Goal: Information Seeking & Learning: Learn about a topic

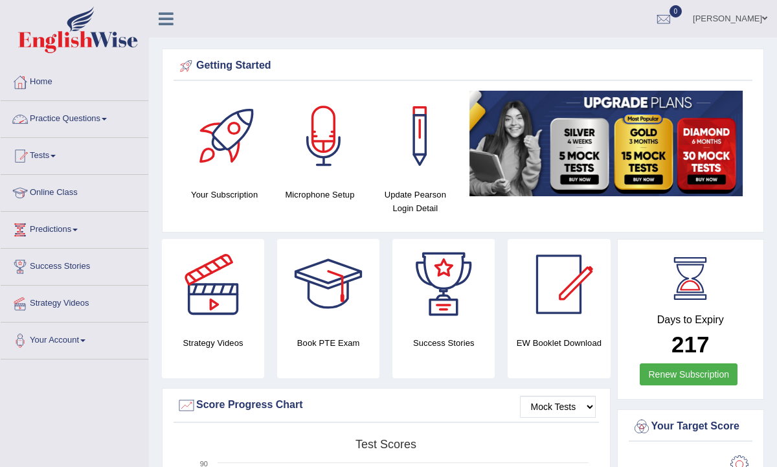
click at [43, 118] on link "Practice Questions" at bounding box center [75, 117] width 148 height 32
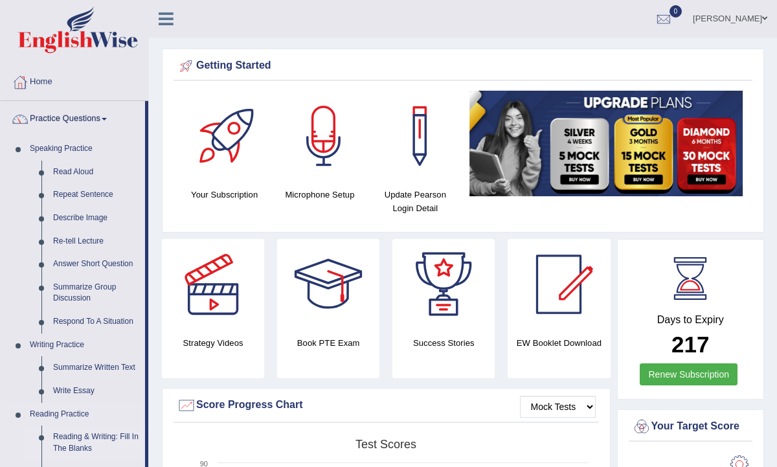
click at [76, 445] on link "Reading & Writing: Fill In The Blanks" at bounding box center [96, 442] width 98 height 34
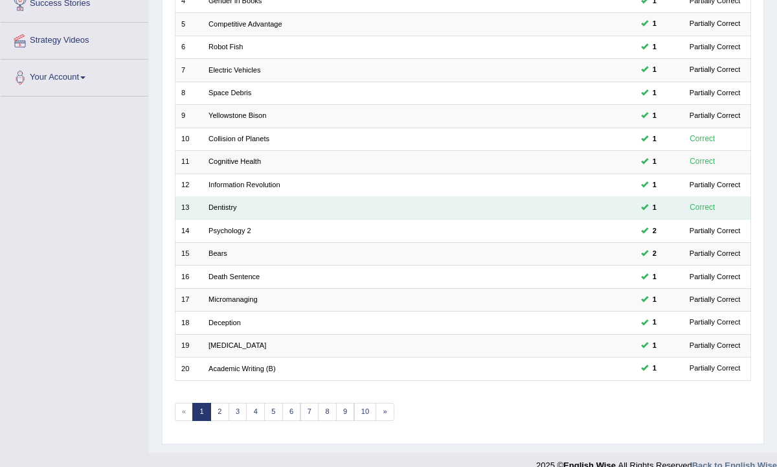
scroll to position [273, 0]
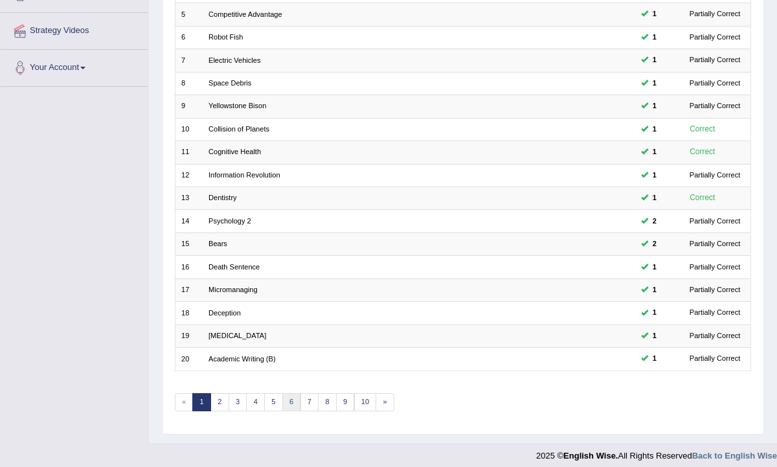
click at [282, 394] on link "6" at bounding box center [291, 402] width 19 height 18
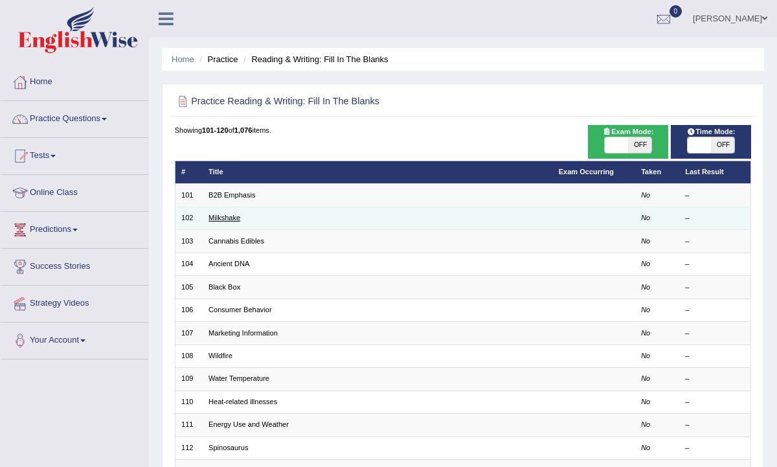
click at [220, 214] on link "Milkshake" at bounding box center [224, 218] width 32 height 8
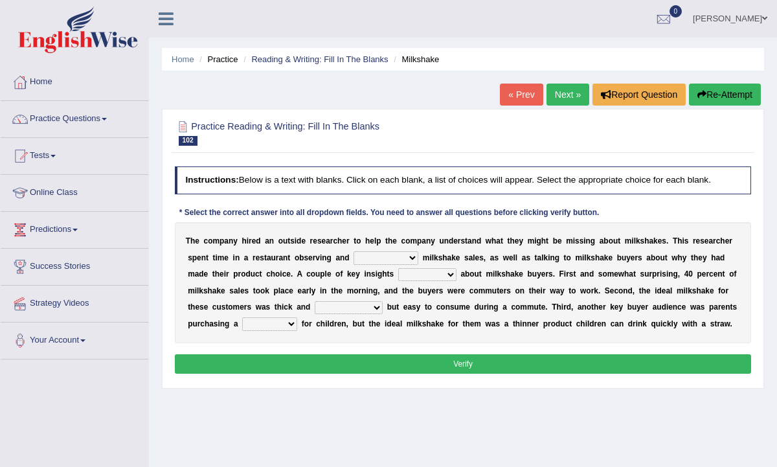
click at [393, 259] on select "documenting augmenting tormenting fermenting" at bounding box center [386, 257] width 65 height 13
select select "documenting"
click at [354, 251] on select "documenting augmenting tormenting fermenting" at bounding box center [386, 257] width 65 height 13
click at [411, 277] on select "demerged merged submerged emerged" at bounding box center [427, 274] width 58 height 13
select select "emerged"
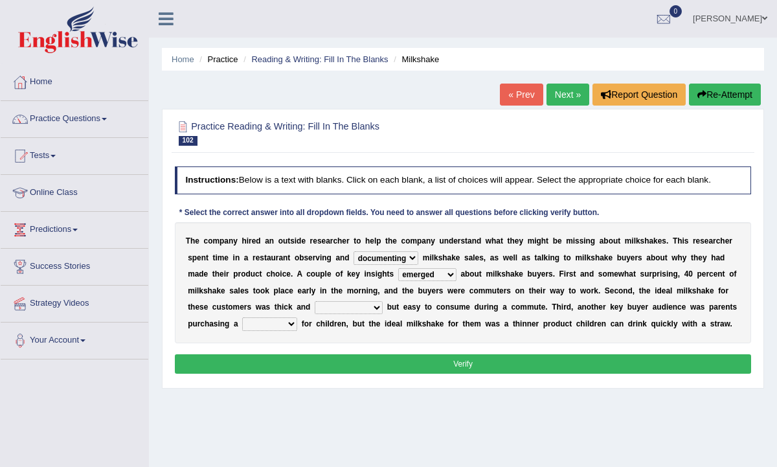
click at [398, 268] on select "demerged merged submerged emerged" at bounding box center [427, 274] width 58 height 13
click at [352, 308] on select "consequential torrential substantial residential" at bounding box center [349, 307] width 68 height 13
select select "substantial"
click at [315, 301] on select "consequential torrential substantial residential" at bounding box center [349, 307] width 68 height 13
click at [255, 330] on select "pleat treat cleat sweat" at bounding box center [269, 323] width 55 height 13
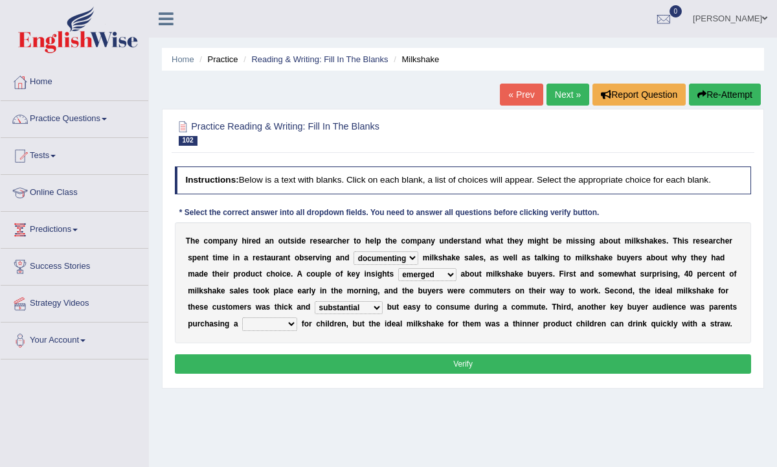
select select "treat"
click at [242, 317] on select "pleat treat cleat sweat" at bounding box center [269, 323] width 55 height 13
click at [254, 354] on button "Verify" at bounding box center [463, 363] width 577 height 19
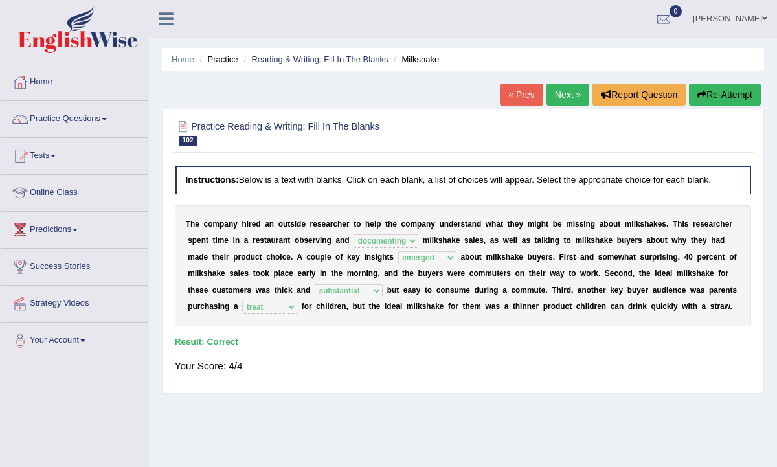
click at [561, 98] on link "Next »" at bounding box center [567, 95] width 43 height 22
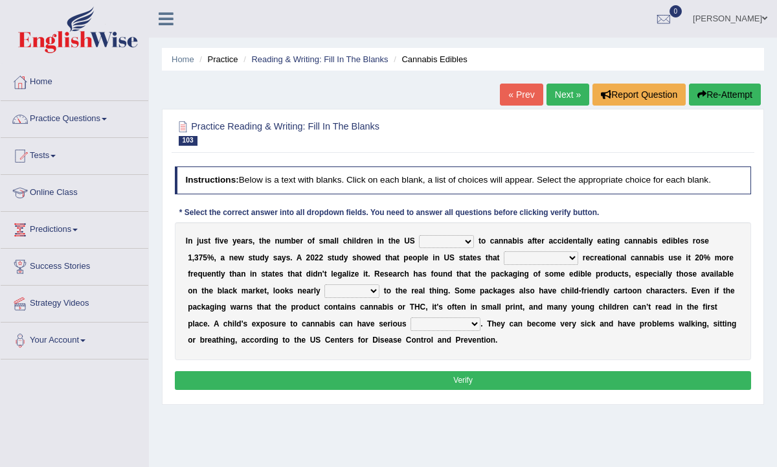
click at [442, 243] on select "appended rejected grounded exposed" at bounding box center [446, 241] width 55 height 13
select select "appended"
click at [419, 235] on select "appended rejected grounded exposed" at bounding box center [446, 241] width 55 height 13
click at [504, 258] on select "vandalized commercialized legalized privatized" at bounding box center [541, 257] width 74 height 13
select select "commercialized"
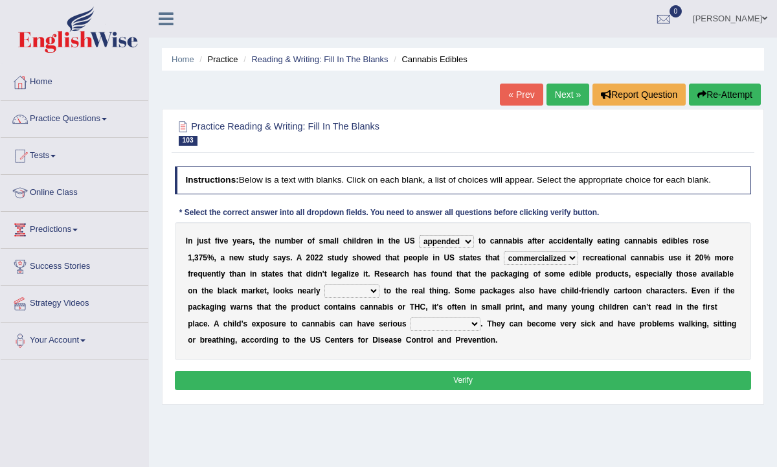
click at [504, 251] on select "vandalized commercialized legalized privatized" at bounding box center [541, 257] width 74 height 13
click at [346, 293] on select "critical nautical identical statistical" at bounding box center [351, 290] width 55 height 13
select select "identical"
click at [324, 284] on select "critical nautical identical statistical" at bounding box center [351, 290] width 55 height 13
click at [429, 326] on select "absences presences violations consequences" at bounding box center [446, 323] width 70 height 13
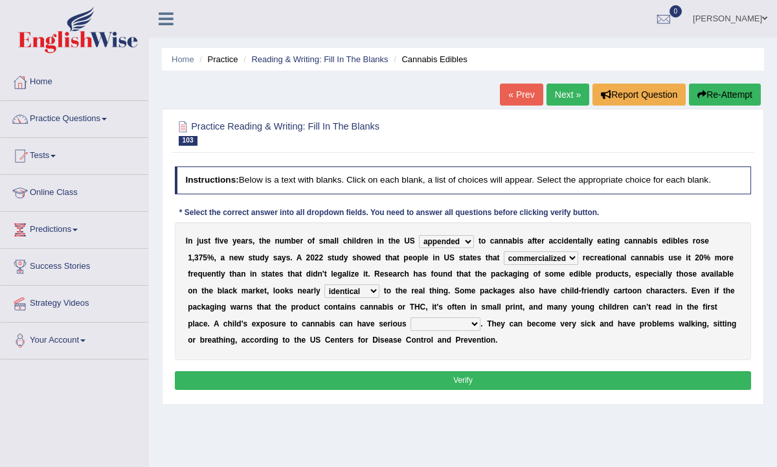
select select "consequences"
click at [411, 317] on select "absences presences violations consequences" at bounding box center [446, 323] width 70 height 13
click at [443, 387] on button "Verify" at bounding box center [463, 380] width 577 height 19
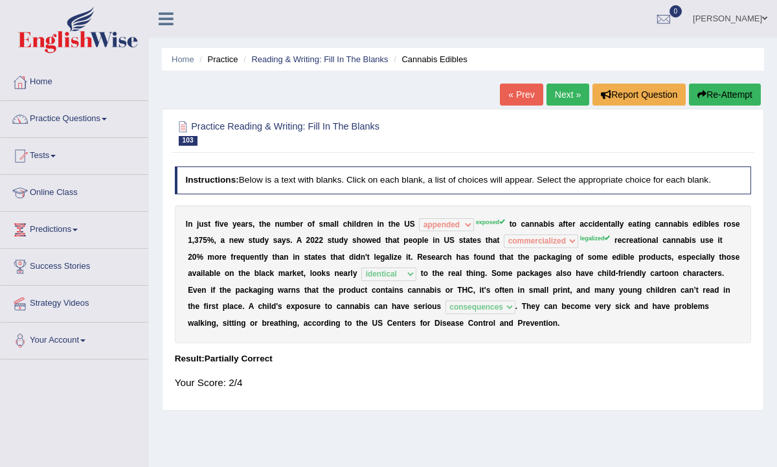
click at [552, 102] on link "Next »" at bounding box center [567, 95] width 43 height 22
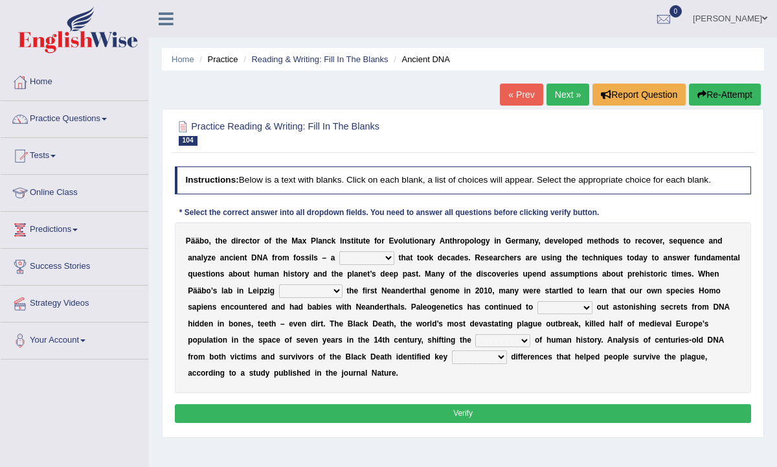
click at [362, 254] on select "feast feat feature [PERSON_NAME]" at bounding box center [366, 257] width 55 height 13
click at [363, 262] on select "feast feat feature [PERSON_NAME]" at bounding box center [366, 257] width 55 height 13
select select "feast"
click at [339, 251] on select "feast feat feature [PERSON_NAME]" at bounding box center [366, 257] width 55 height 13
click at [298, 288] on select "sympathized sequenced disturbed regulated" at bounding box center [310, 290] width 63 height 13
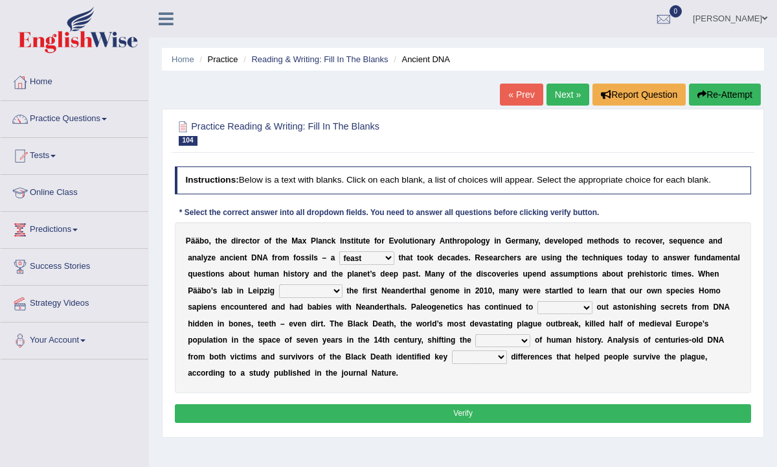
select select "sympathized"
click at [279, 284] on select "sympathized sequenced disturbed regulated" at bounding box center [310, 290] width 63 height 13
click at [545, 304] on select "lease tease grease release" at bounding box center [564, 307] width 55 height 13
select select "tease"
click at [537, 301] on select "lease tease grease release" at bounding box center [564, 307] width 55 height 13
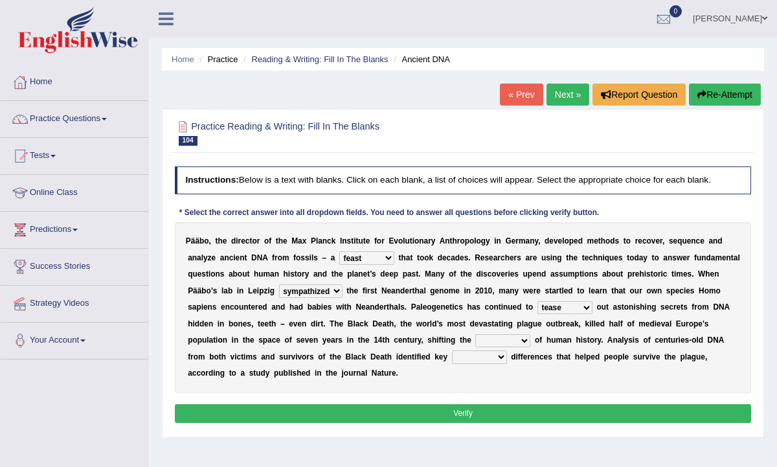
click at [487, 343] on select "geek course contour discourse" at bounding box center [502, 340] width 55 height 13
select select "course"
click at [475, 334] on select "geek course contour discourse" at bounding box center [502, 340] width 55 height 13
click at [458, 354] on select "physical social genetic mental" at bounding box center [479, 356] width 55 height 13
select select "social"
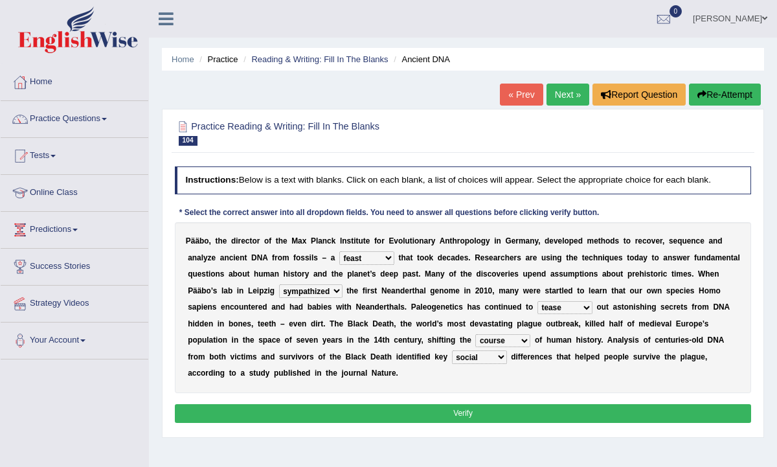
click at [452, 350] on select "physical social genetic mental" at bounding box center [479, 356] width 55 height 13
click at [466, 417] on button "Verify" at bounding box center [463, 413] width 577 height 19
